Goal: Information Seeking & Learning: Learn about a topic

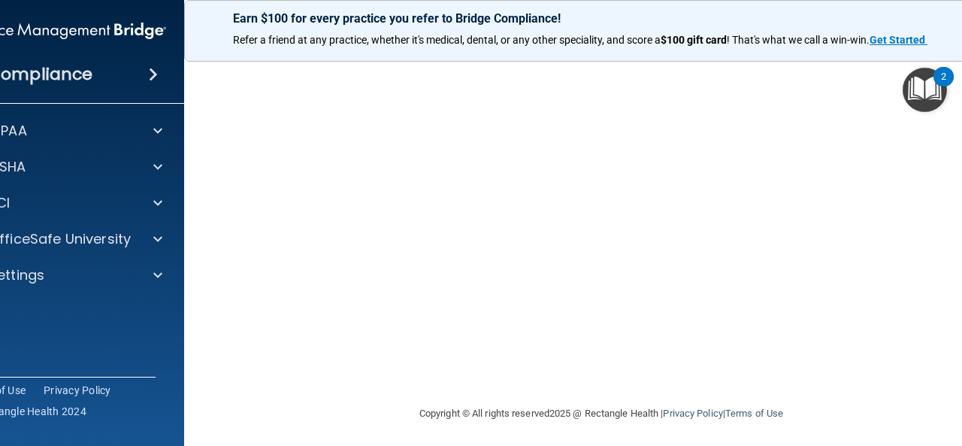
scroll to position [198, 0]
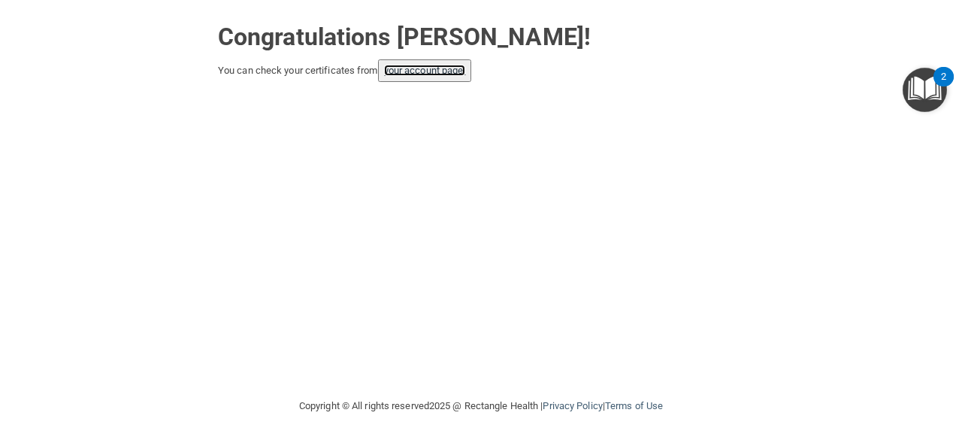
click at [460, 71] on link "your account page!" at bounding box center [425, 70] width 82 height 11
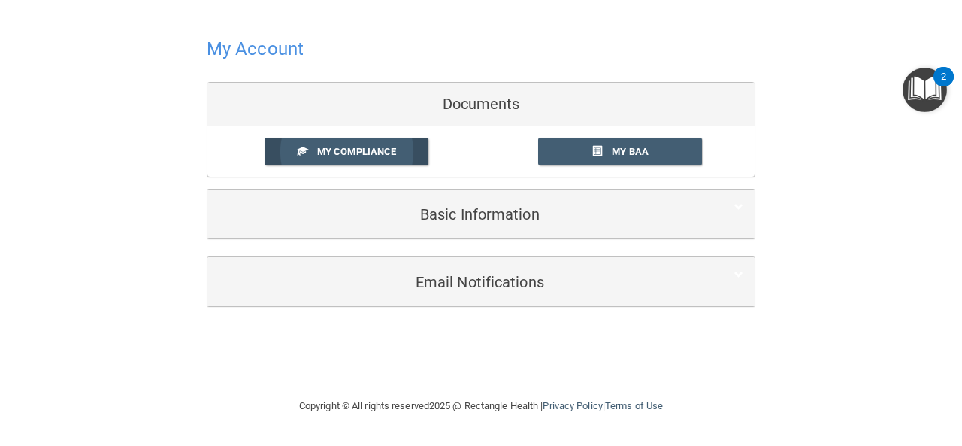
click at [322, 151] on span "My Compliance" at bounding box center [356, 151] width 79 height 11
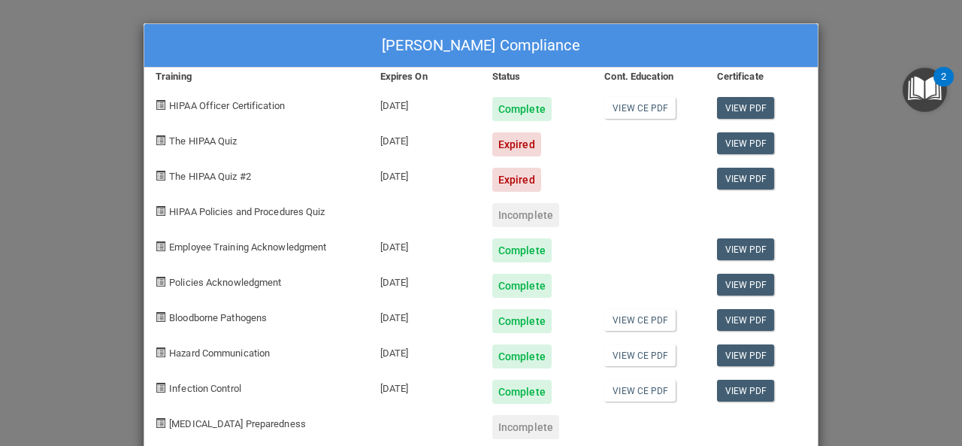
scroll to position [29, 0]
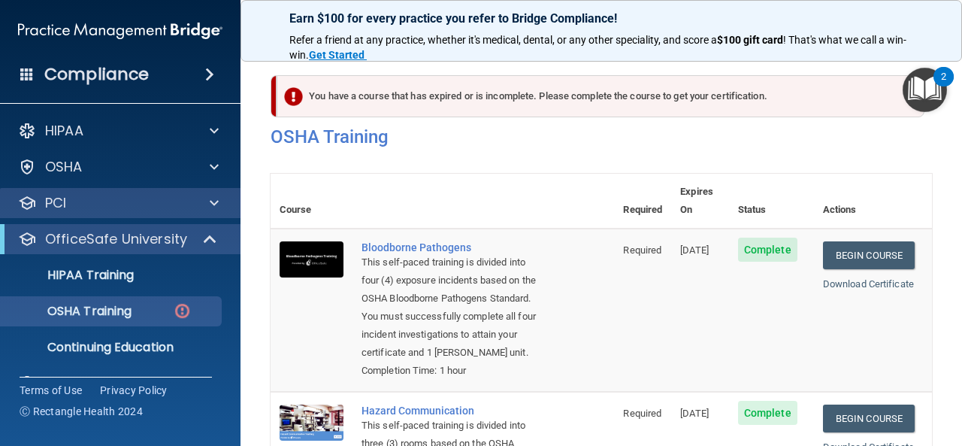
scroll to position [259, 0]
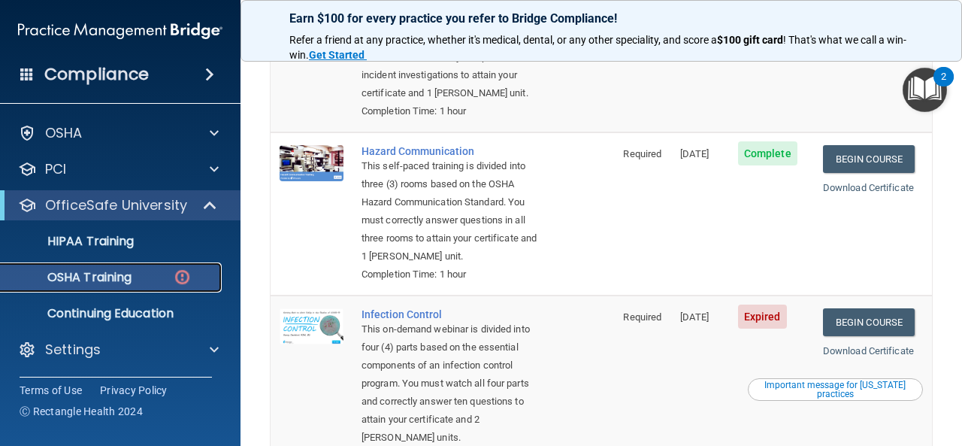
click at [182, 271] on img at bounding box center [182, 277] width 19 height 19
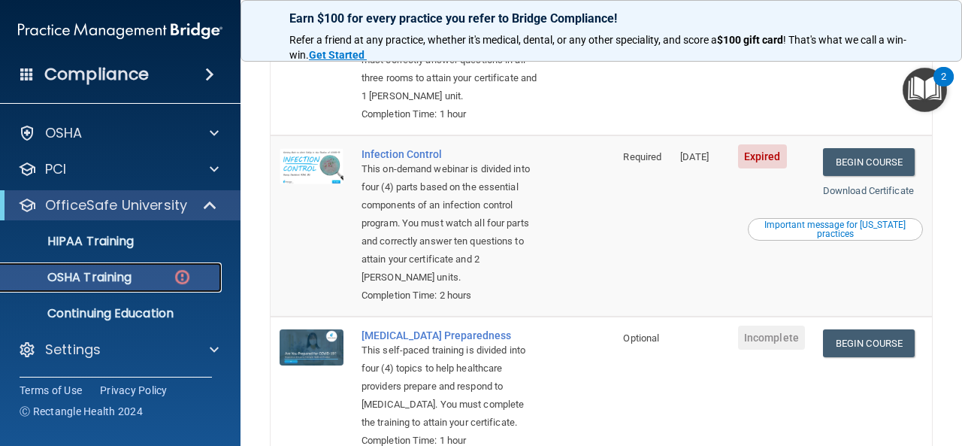
scroll to position [72, 0]
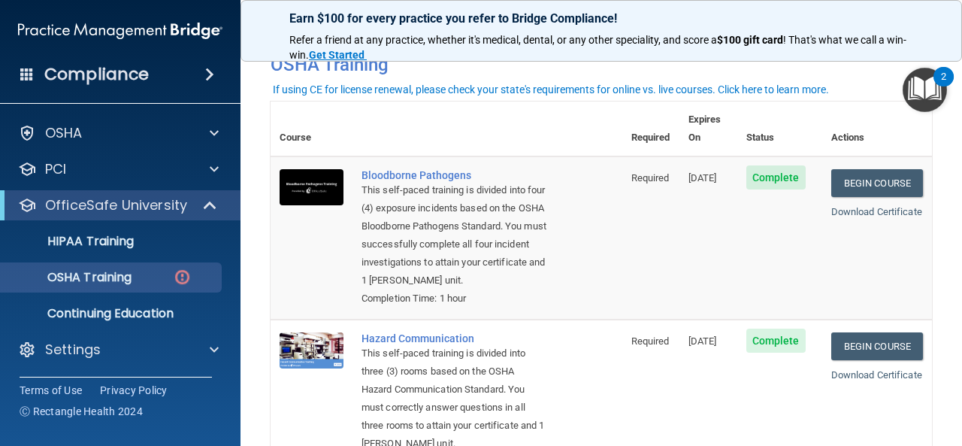
click at [948, 433] on main "You have a course that has expired or is incomplete. Please complete the course…" at bounding box center [602, 247] width 722 height 398
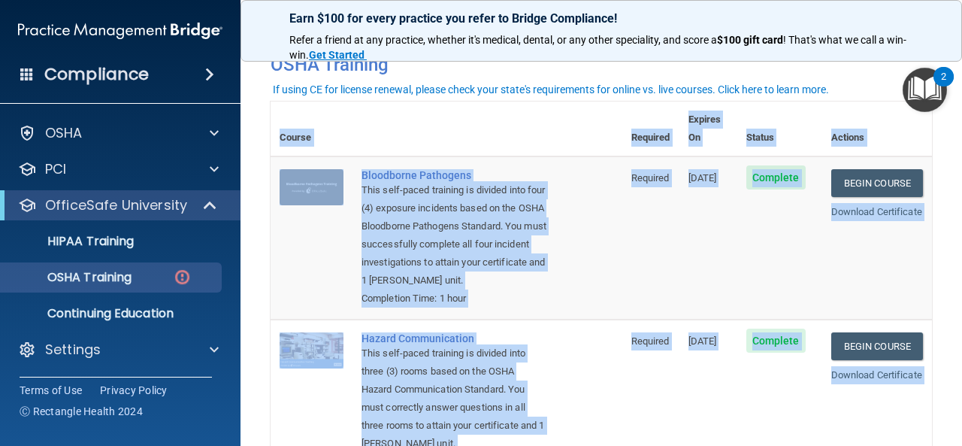
click at [948, 433] on main "You have a course that has expired or is incomplete. Please complete the course…" at bounding box center [602, 247] width 722 height 398
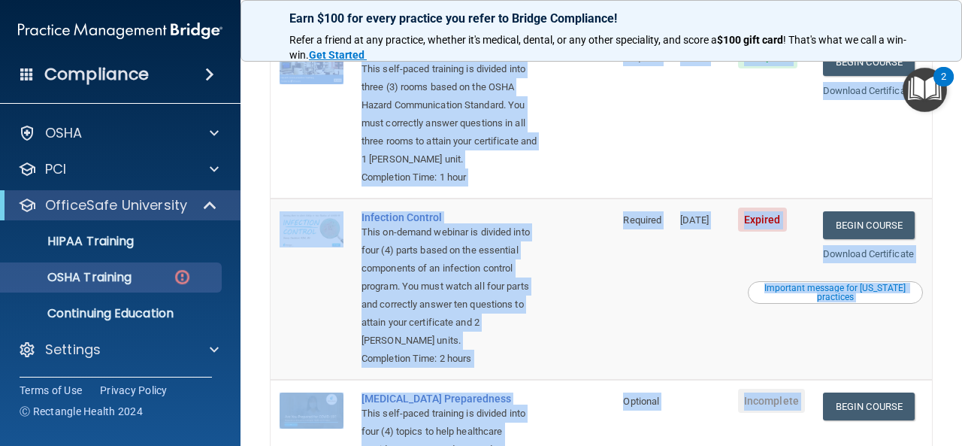
scroll to position [363, 0]
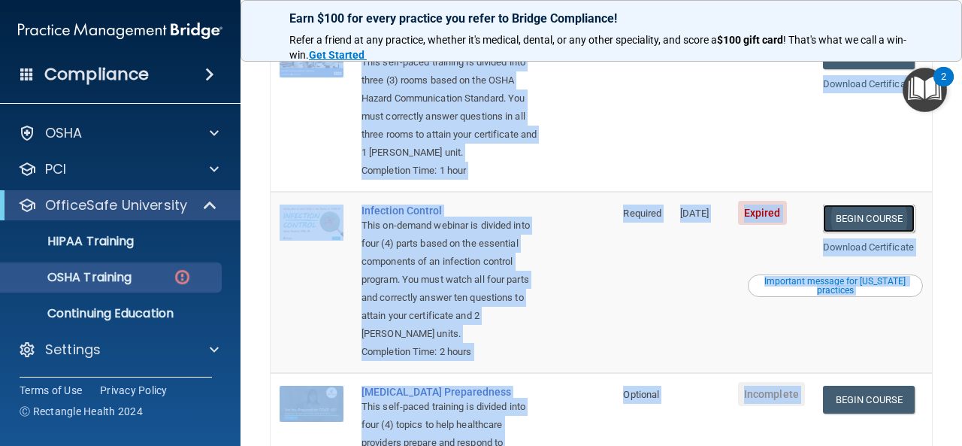
click at [876, 232] on link "Begin Course" at bounding box center [869, 219] width 92 height 28
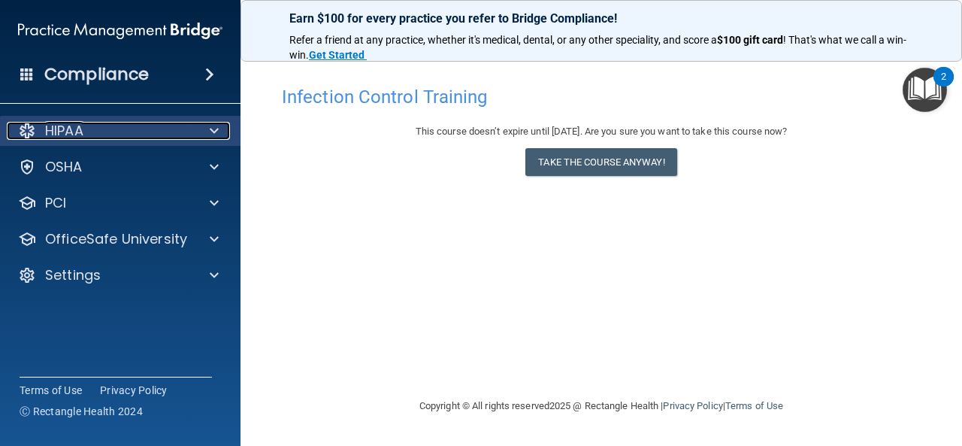
click at [214, 130] on span at bounding box center [214, 131] width 9 height 18
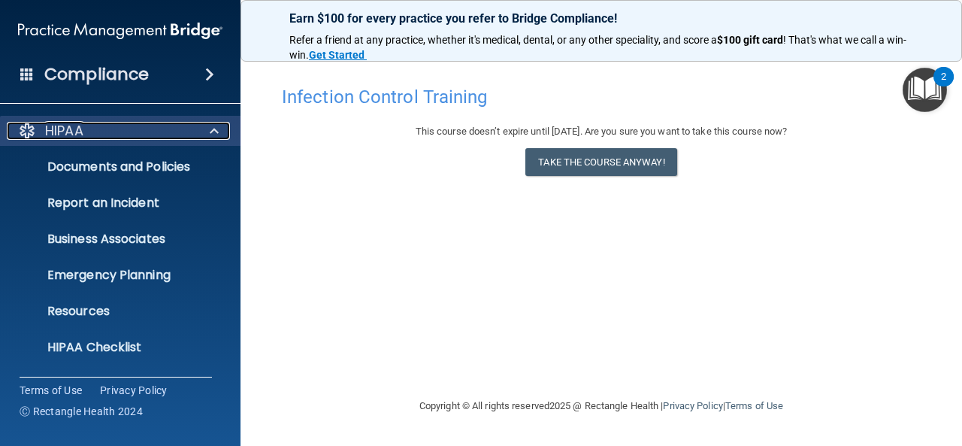
click at [214, 130] on span at bounding box center [214, 131] width 9 height 18
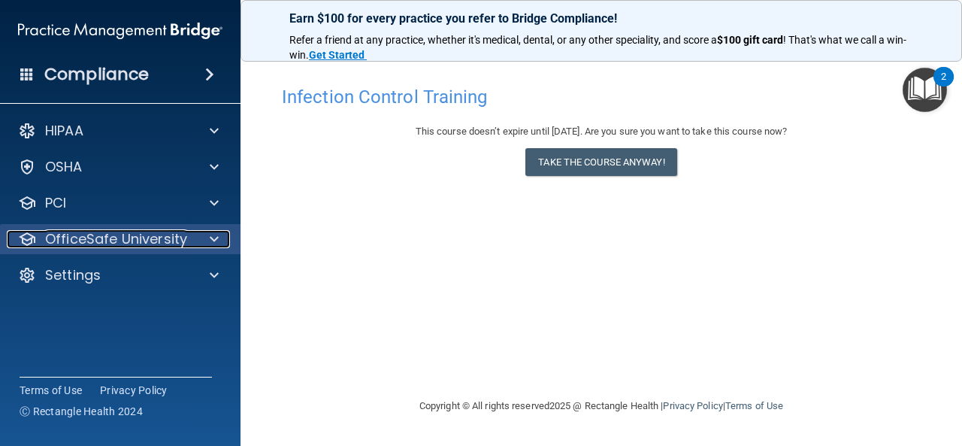
click at [208, 239] on div at bounding box center [212, 239] width 38 height 18
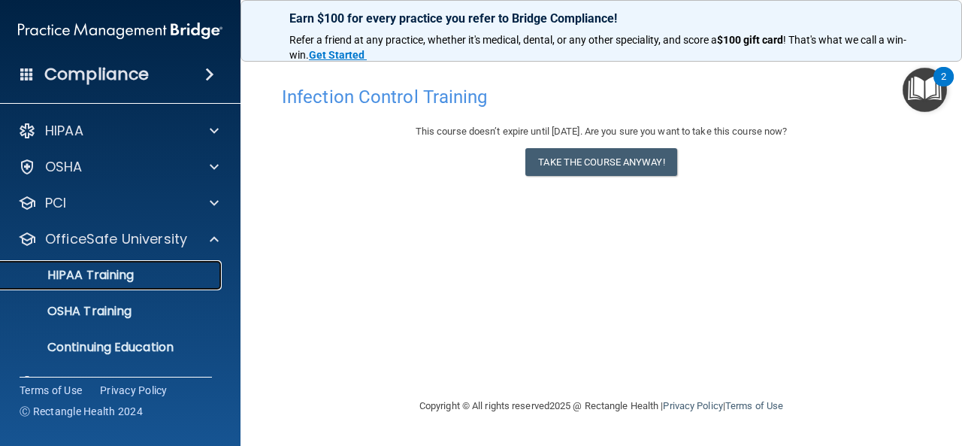
click at [192, 272] on div "HIPAA Training" at bounding box center [112, 275] width 205 height 15
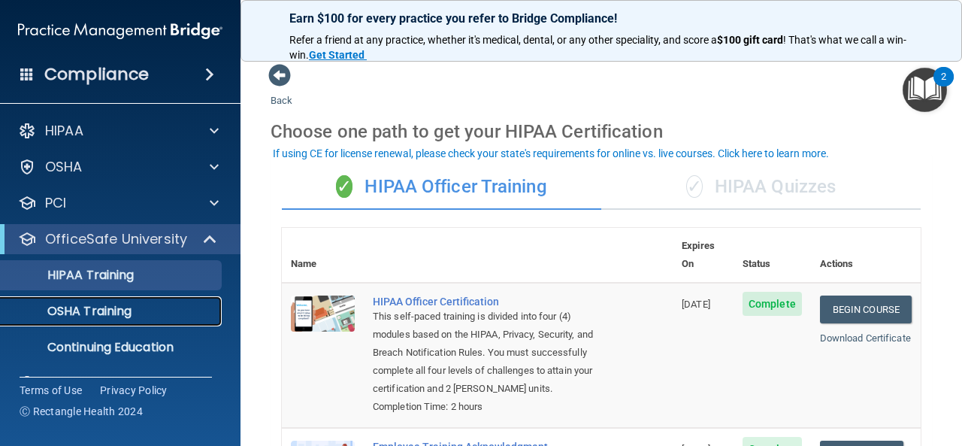
click at [124, 307] on p "OSHA Training" at bounding box center [71, 311] width 122 height 15
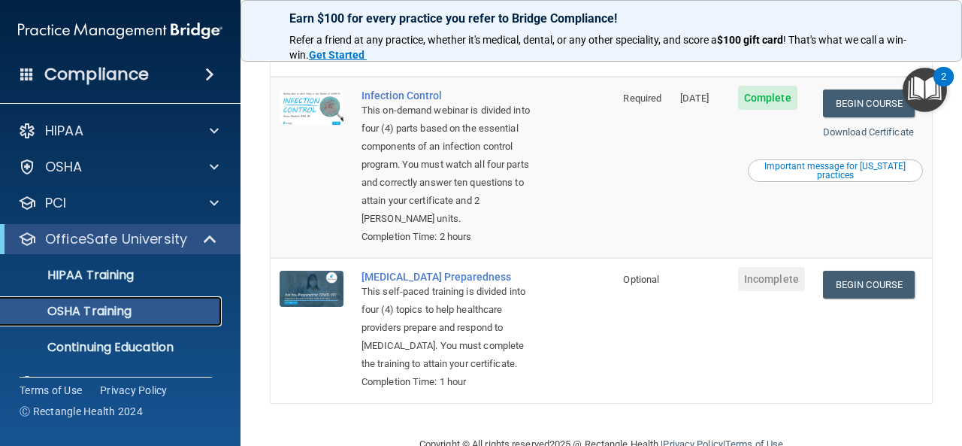
scroll to position [441, 0]
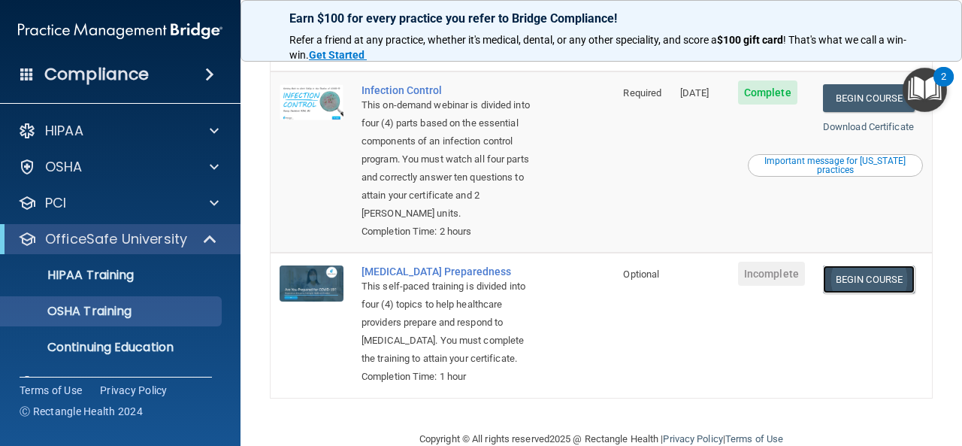
click at [832, 293] on link "Begin Course" at bounding box center [869, 279] width 92 height 28
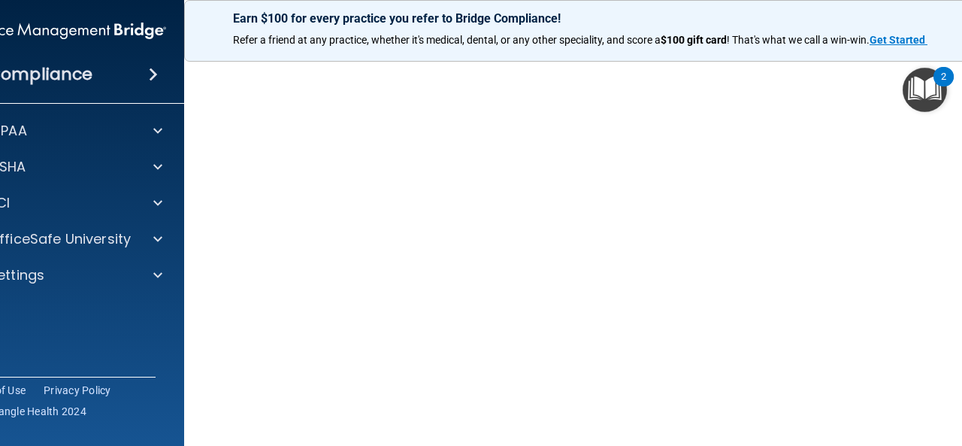
scroll to position [77, 0]
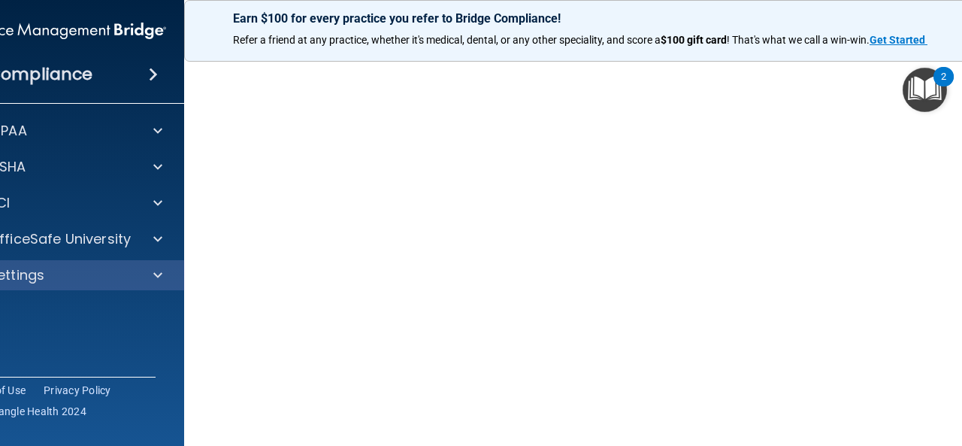
click at [171, 286] on div "Settings" at bounding box center [64, 275] width 241 height 30
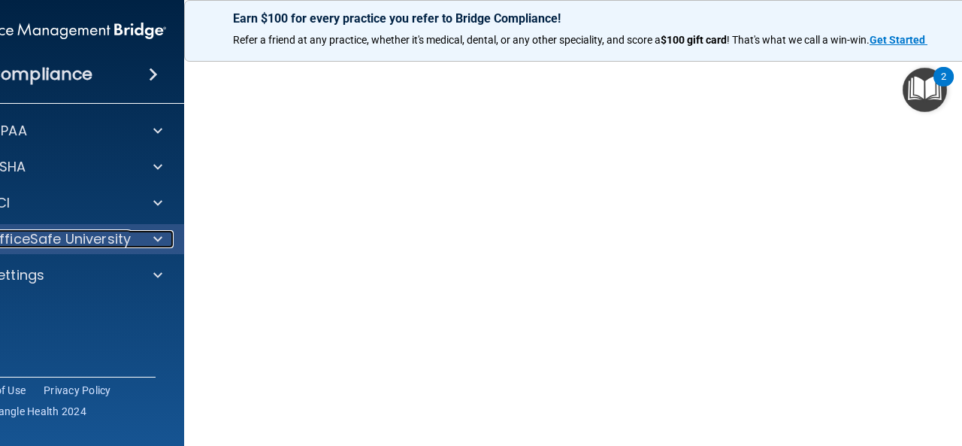
click at [153, 235] on span at bounding box center [157, 239] width 9 height 18
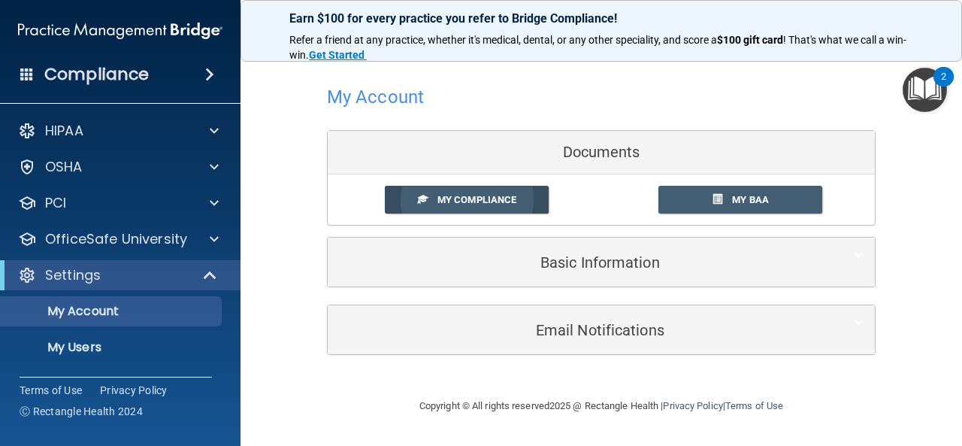
click at [496, 196] on span "My Compliance" at bounding box center [477, 199] width 79 height 11
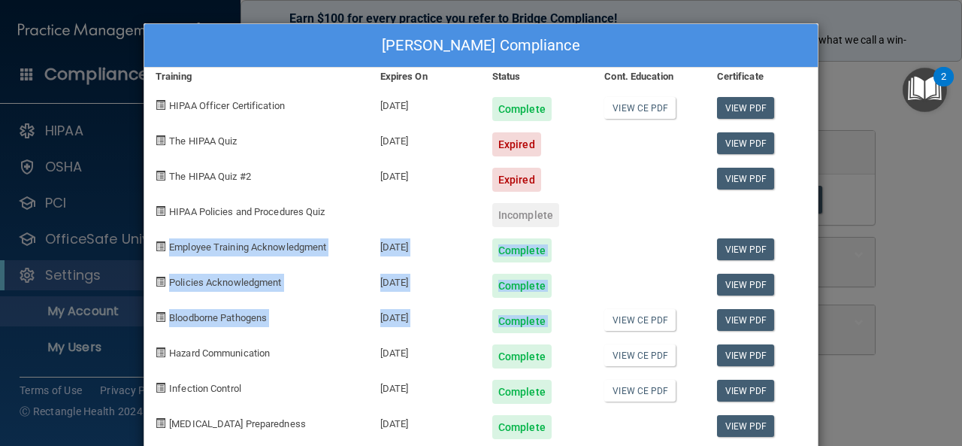
drag, startPoint x: 769, startPoint y: 311, endPoint x: 798, endPoint y: 192, distance: 122.2
click at [798, 192] on div "[PERSON_NAME] Compliance Training Expires On Status Cont. Education Certificate…" at bounding box center [481, 237] width 675 height 428
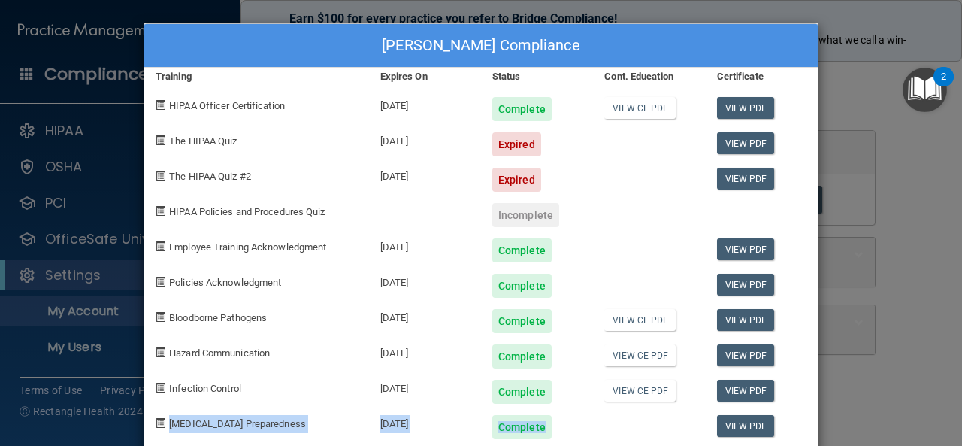
drag, startPoint x: 803, startPoint y: 429, endPoint x: 789, endPoint y: 399, distance: 33.3
click at [789, 399] on div "[PERSON_NAME] Compliance Training Expires On Status Cont. Education Certificate…" at bounding box center [481, 237] width 675 height 428
